Goal: Task Accomplishment & Management: Complete application form

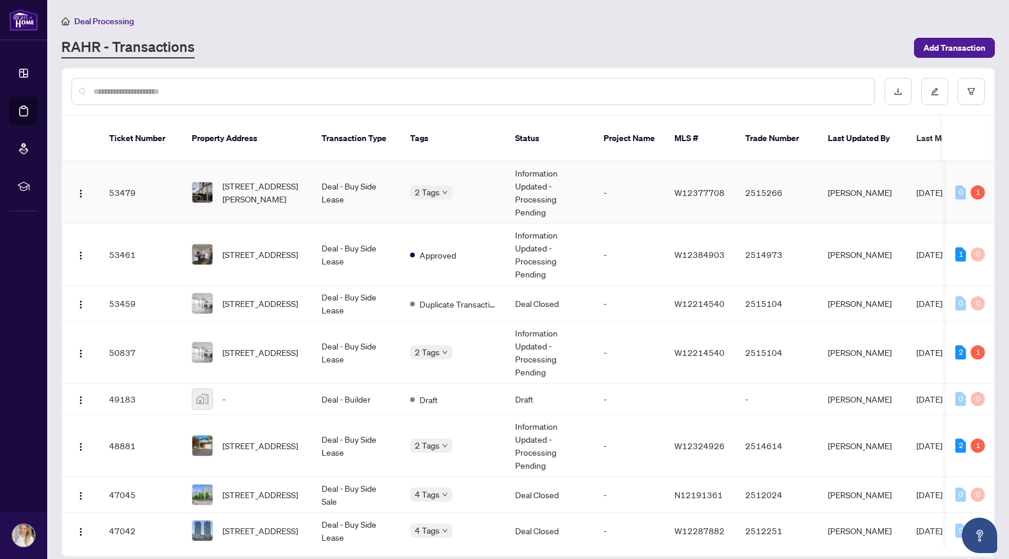
click at [266, 191] on span "[STREET_ADDRESS][PERSON_NAME]" at bounding box center [263, 192] width 80 height 26
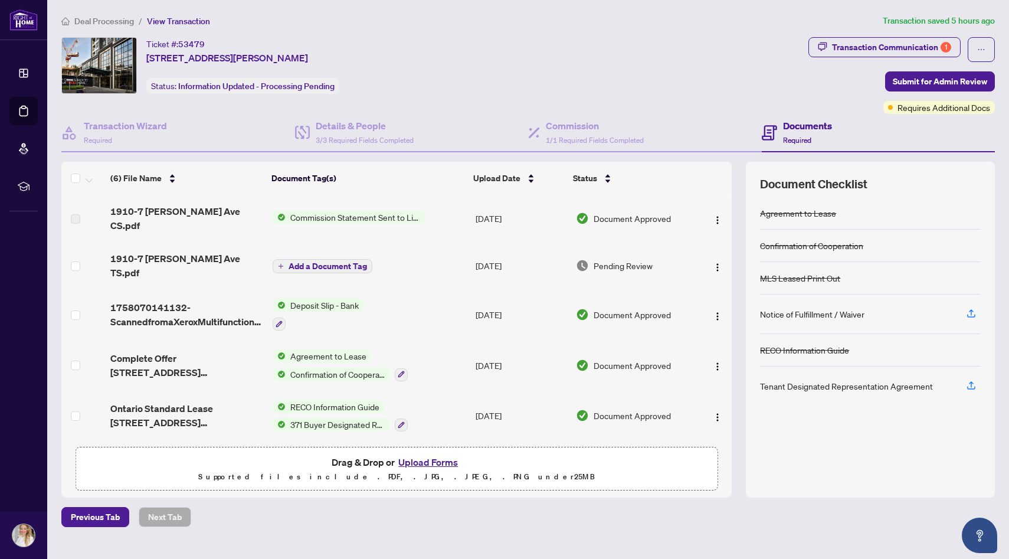
click at [212, 252] on span "1910-7 [PERSON_NAME] Ave TS.pdf" at bounding box center [186, 265] width 153 height 28
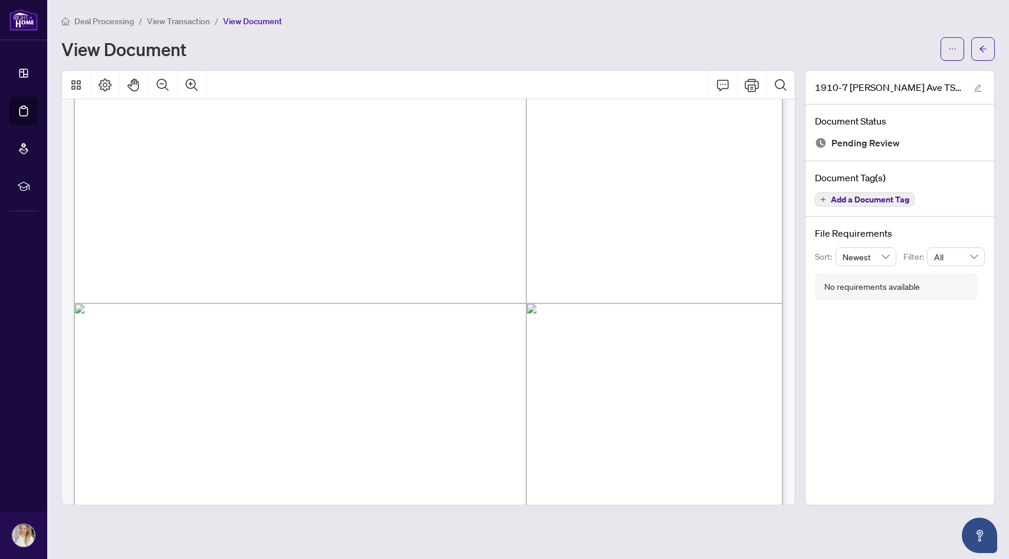
scroll to position [260, 0]
click at [950, 48] on icon "ellipsis" at bounding box center [952, 49] width 8 height 8
click at [929, 76] on span "Download" at bounding box center [910, 74] width 90 height 13
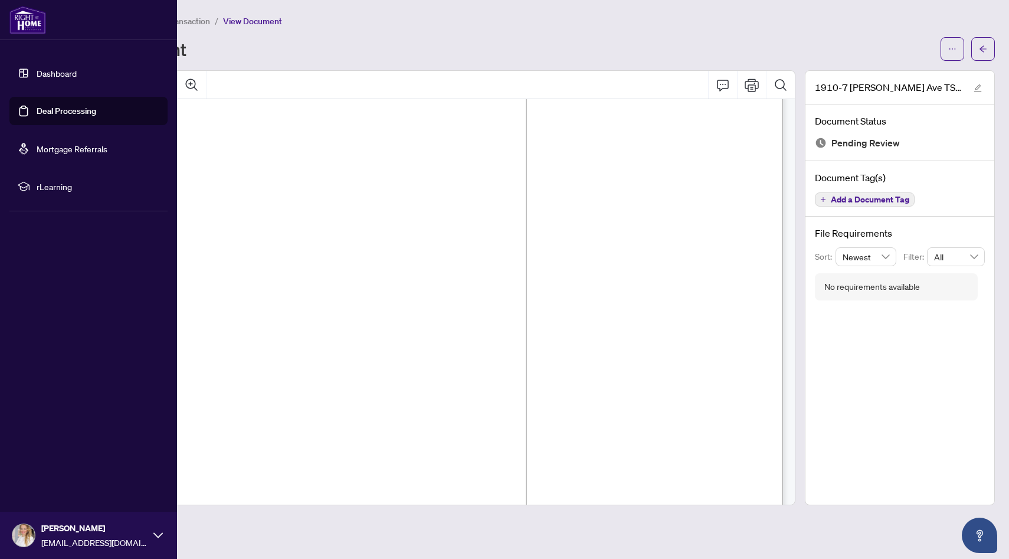
click at [70, 116] on link "Deal Processing" at bounding box center [67, 111] width 60 height 11
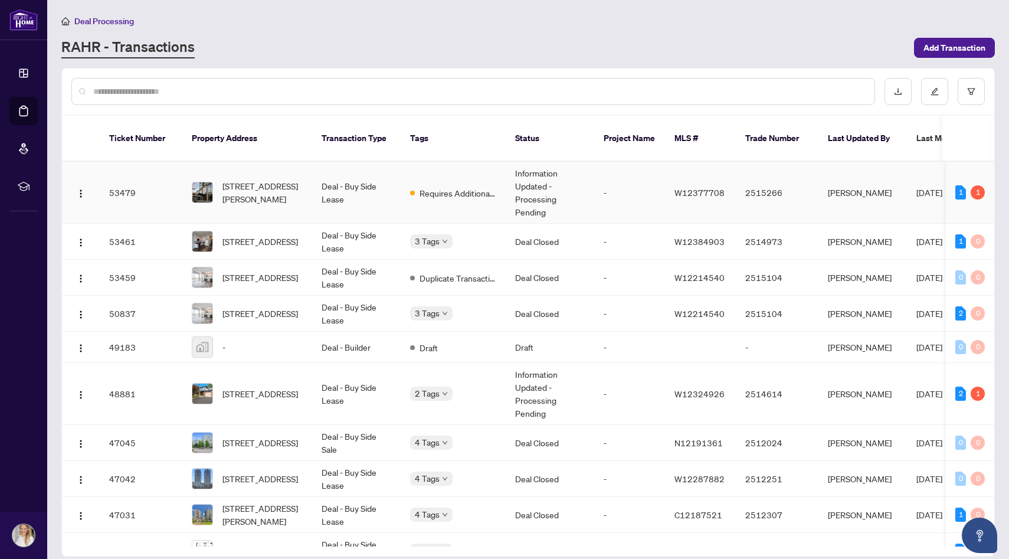
click at [368, 190] on td "Deal - Buy Side Lease" at bounding box center [356, 193] width 89 height 62
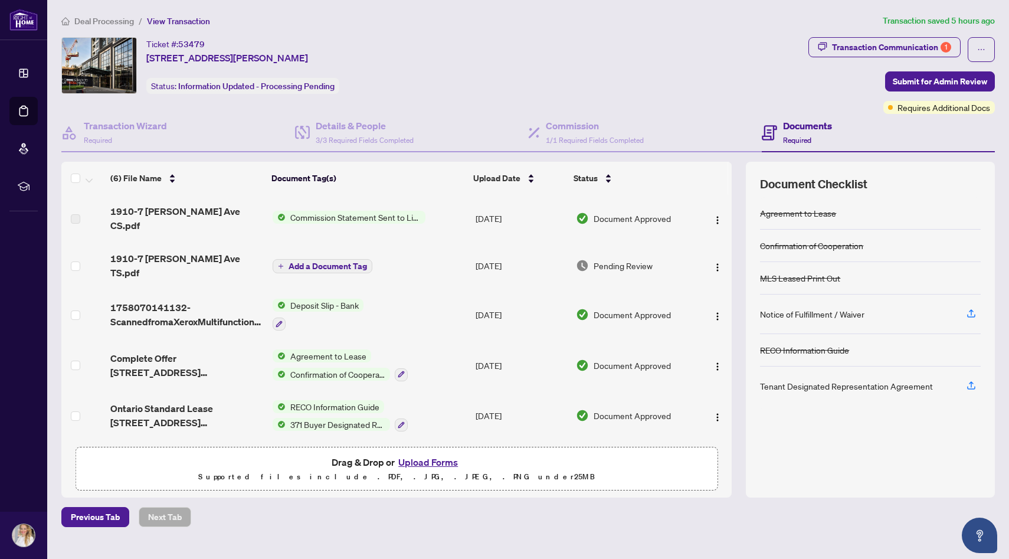
click at [420, 459] on button "Upload Forms" at bounding box center [428, 461] width 67 height 15
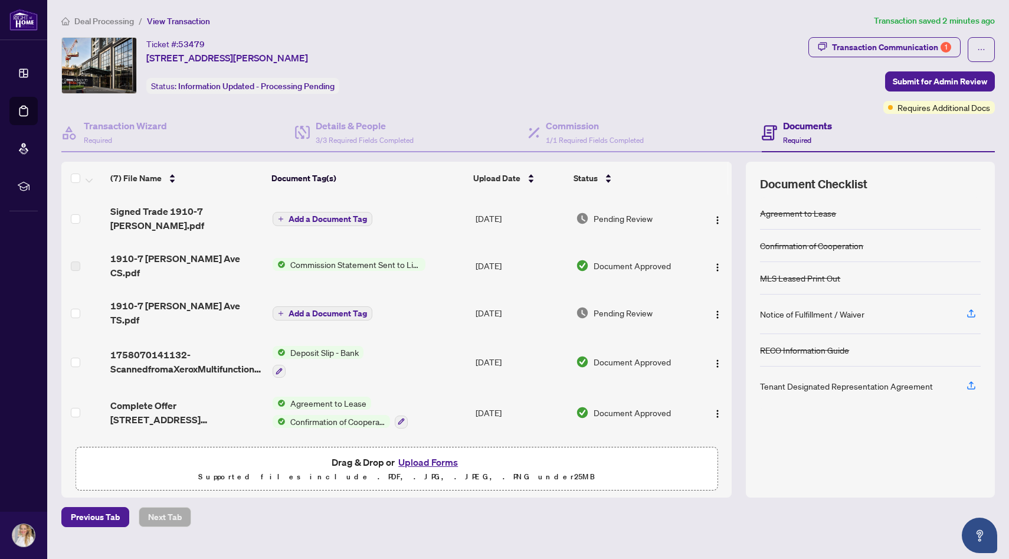
click at [309, 215] on span "Add a Document Tag" at bounding box center [328, 219] width 78 height 8
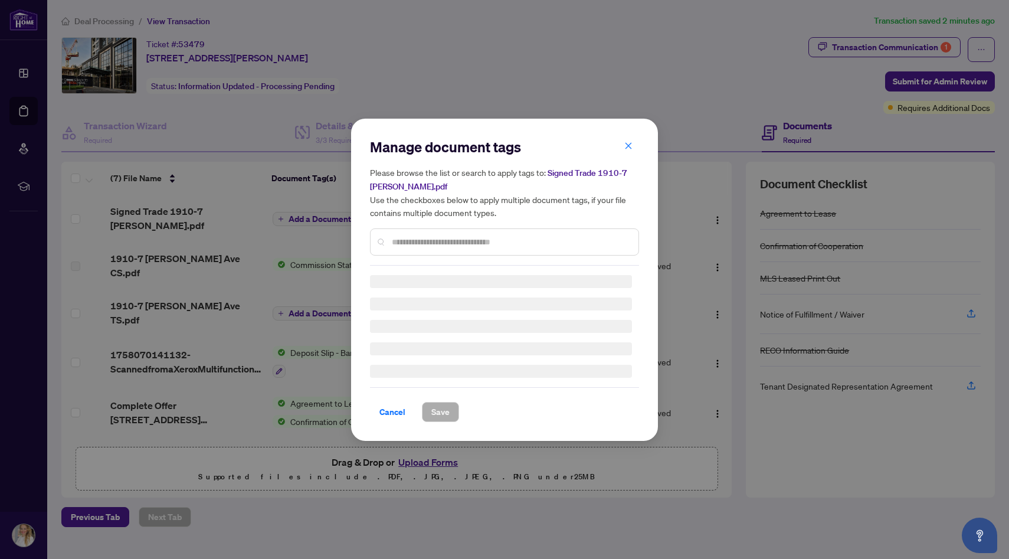
click at [435, 247] on div at bounding box center [504, 241] width 269 height 27
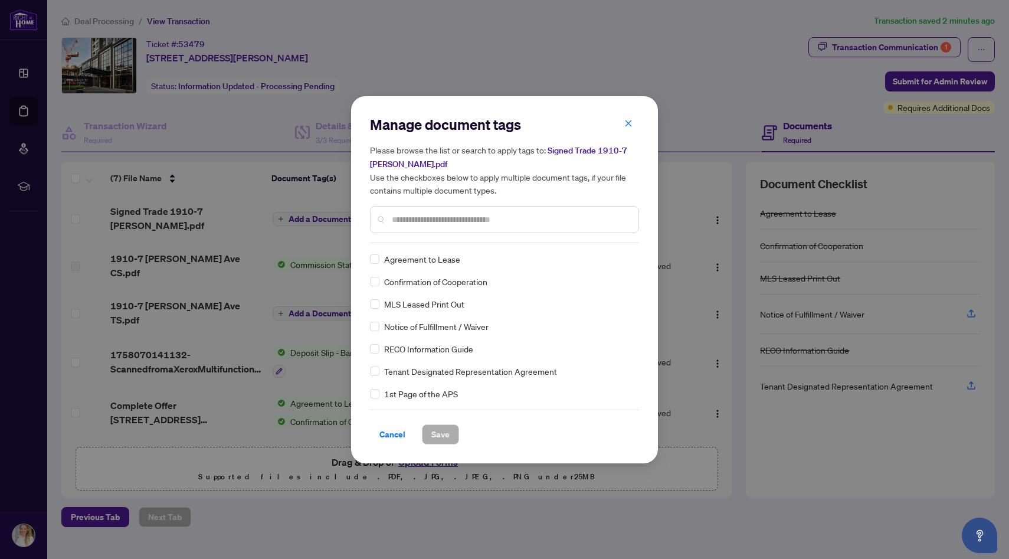
click at [431, 245] on div "Manage document tags Please browse the list or search to apply tags to: Signed …" at bounding box center [504, 279] width 269 height 329
click at [431, 218] on input "text" at bounding box center [510, 219] width 237 height 13
type input "*****"
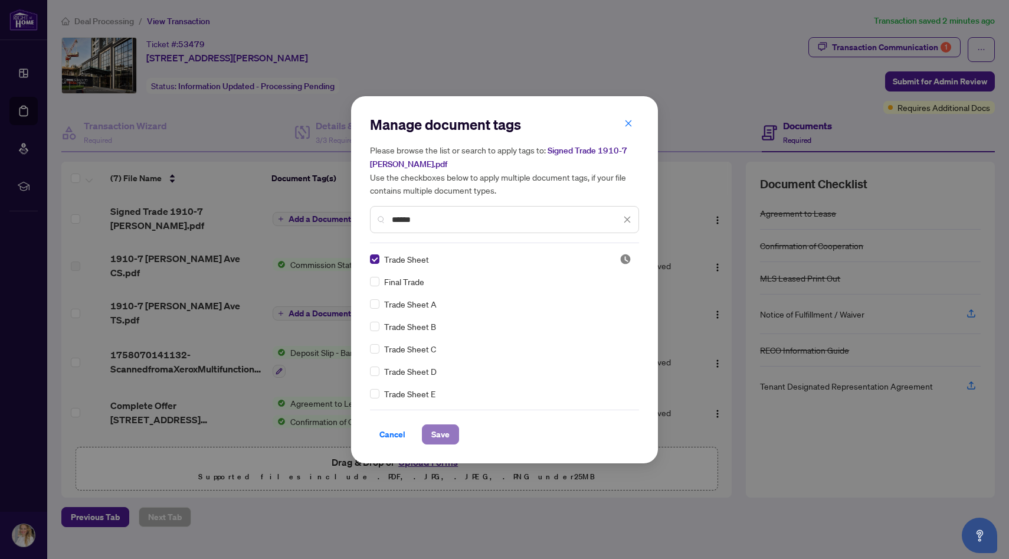
click at [438, 433] on span "Save" at bounding box center [440, 434] width 18 height 19
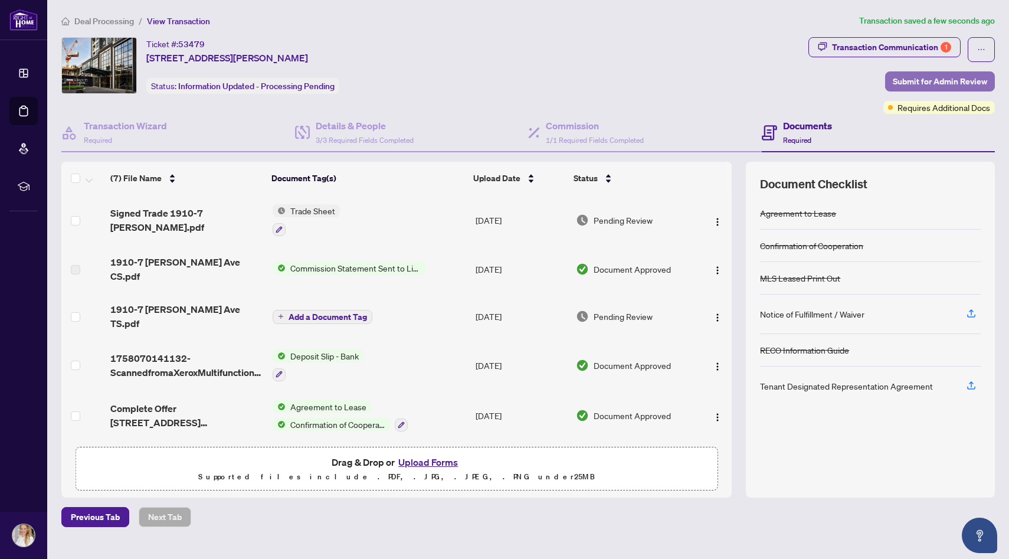
click at [911, 81] on span "Submit for Admin Review" at bounding box center [940, 81] width 94 height 19
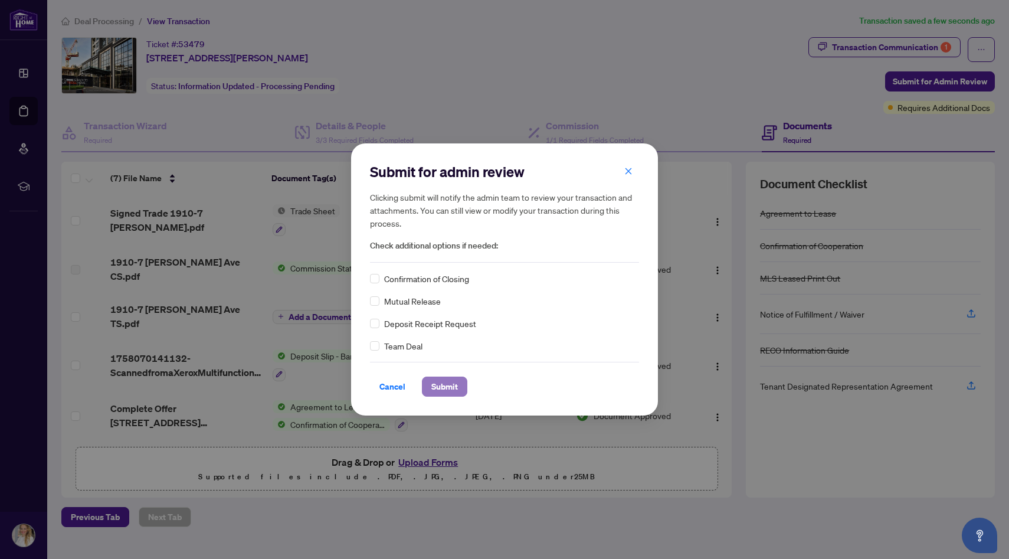
click at [442, 390] on span "Submit" at bounding box center [444, 386] width 27 height 19
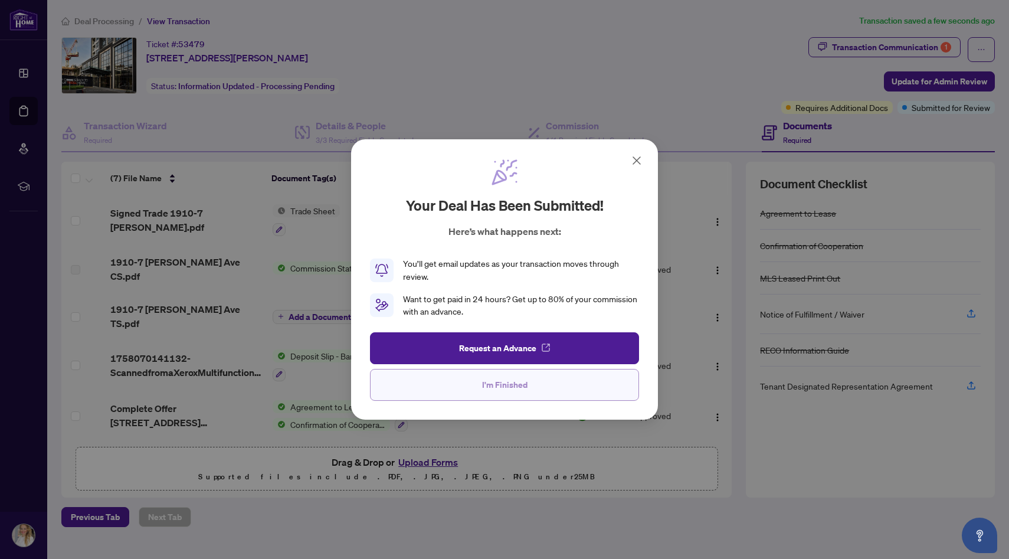
click at [505, 378] on span "I'm Finished" at bounding box center [504, 384] width 45 height 19
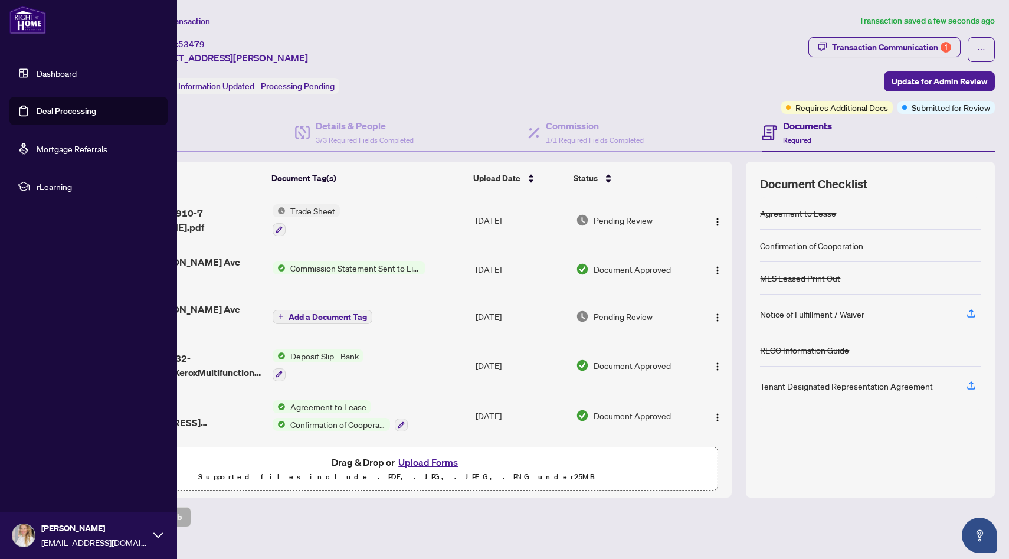
click at [77, 114] on link "Deal Processing" at bounding box center [67, 111] width 60 height 11
